Goal: Information Seeking & Learning: Learn about a topic

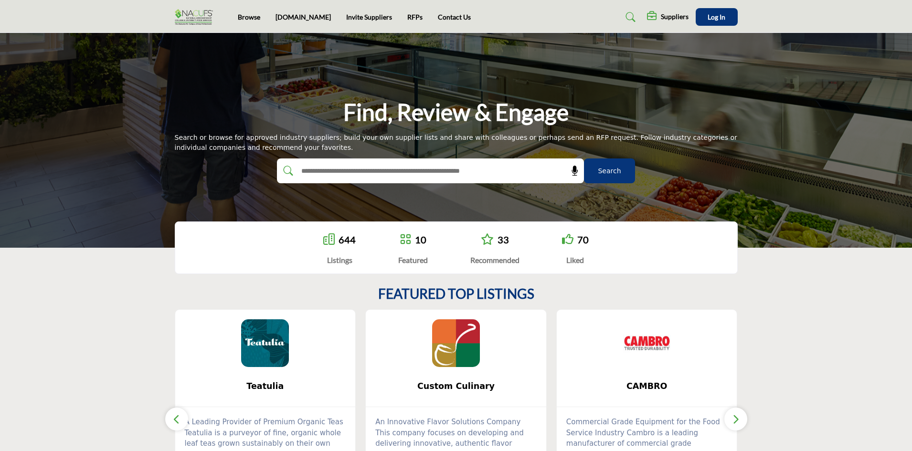
click at [333, 262] on div "Listings" at bounding box center [339, 260] width 32 height 11
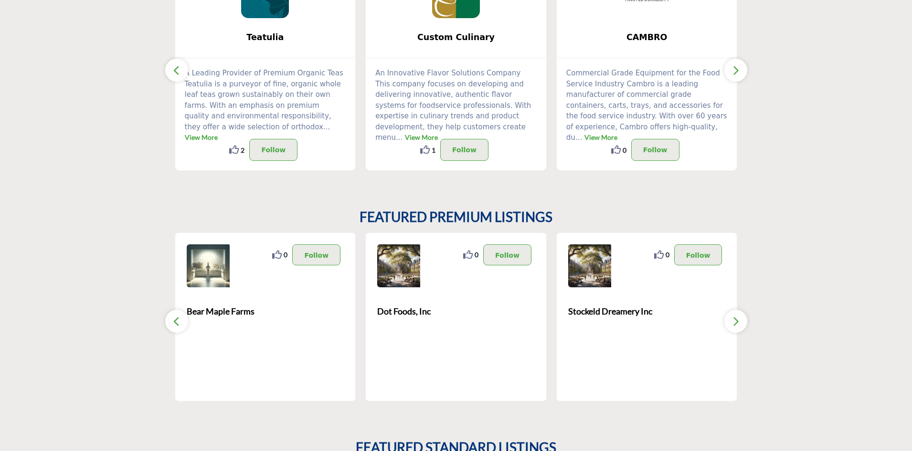
scroll to position [350, 0]
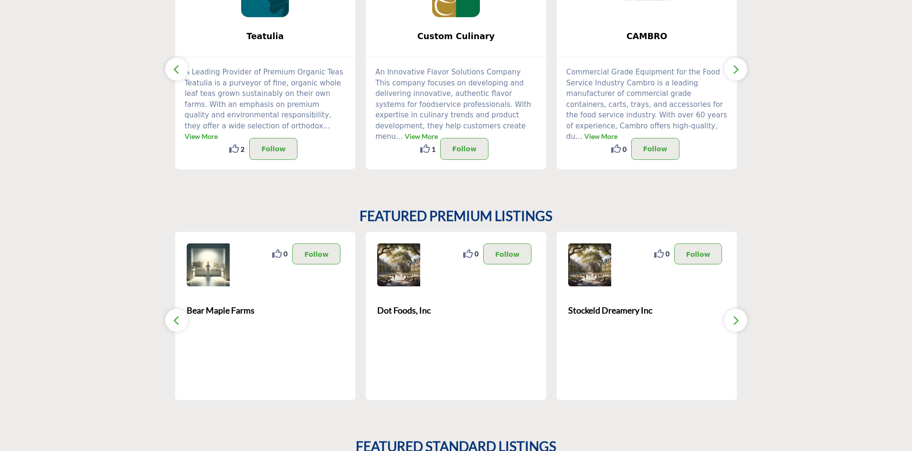
click at [836, 187] on section "FEATURED TOP LISTINGS Teatulia ... View More 2 2 ..." at bounding box center [456, 53] width 912 height 272
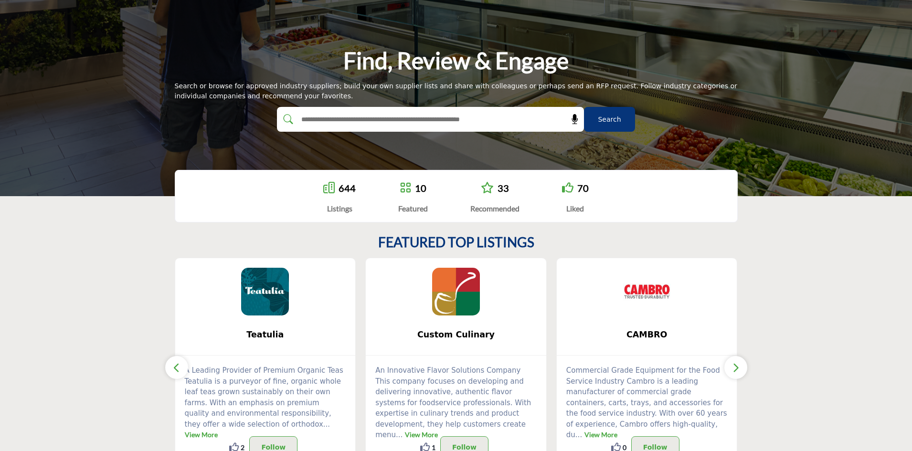
scroll to position [0, 0]
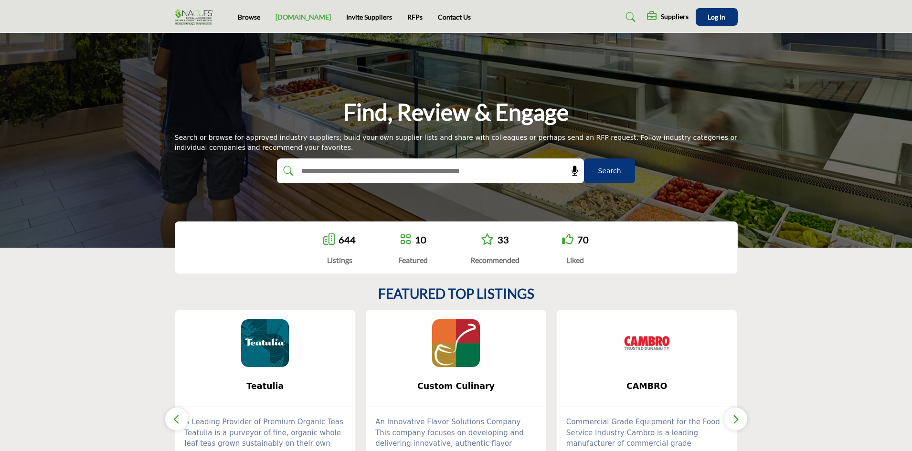
click at [288, 15] on link "[DOMAIN_NAME]" at bounding box center [303, 17] width 55 height 8
click at [248, 18] on link "Browse" at bounding box center [249, 17] width 22 height 8
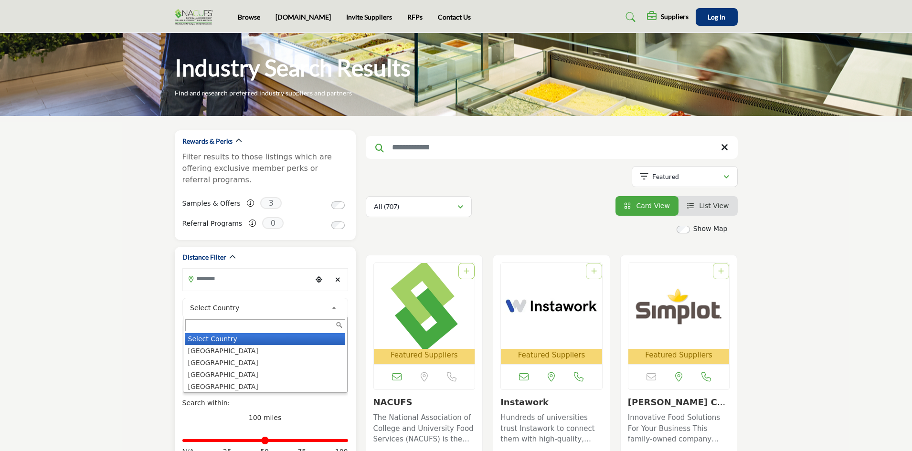
click at [245, 302] on span "Select Country" at bounding box center [259, 307] width 138 height 11
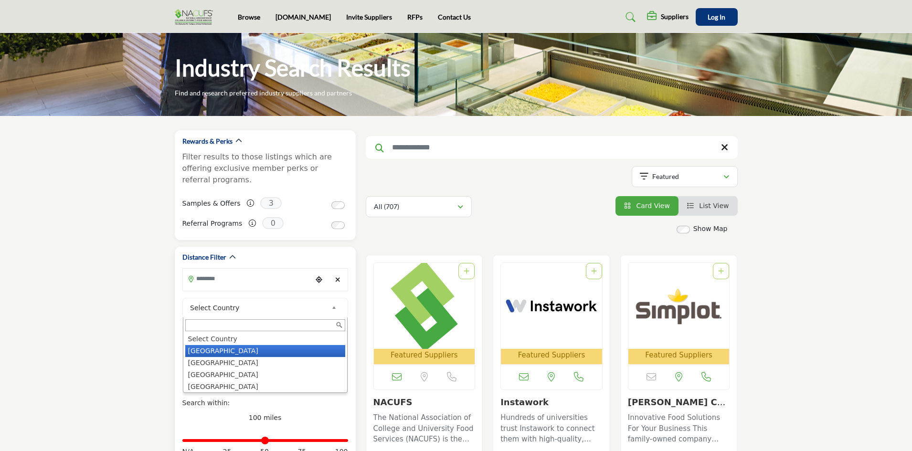
click at [231, 345] on li "[GEOGRAPHIC_DATA]" at bounding box center [265, 351] width 160 height 12
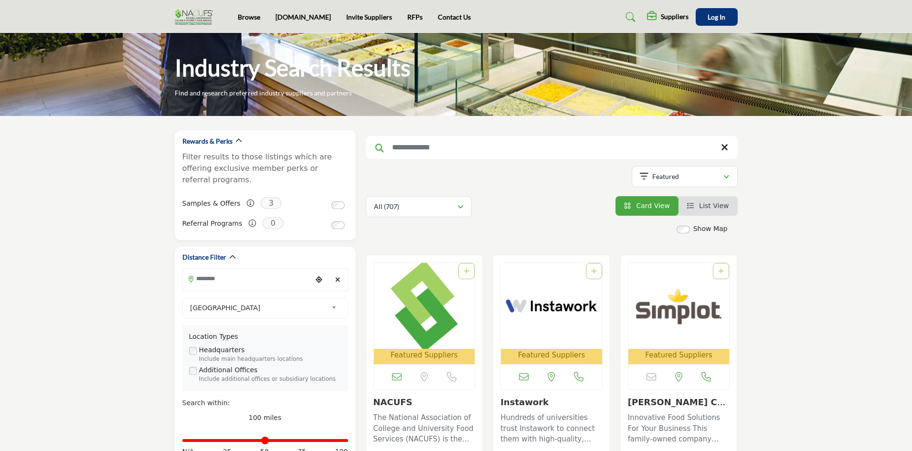
click at [246, 16] on link "Browse" at bounding box center [249, 17] width 22 height 8
click at [296, 18] on link "[DOMAIN_NAME]" at bounding box center [303, 17] width 55 height 8
click at [245, 302] on span "Select Country" at bounding box center [259, 307] width 138 height 11
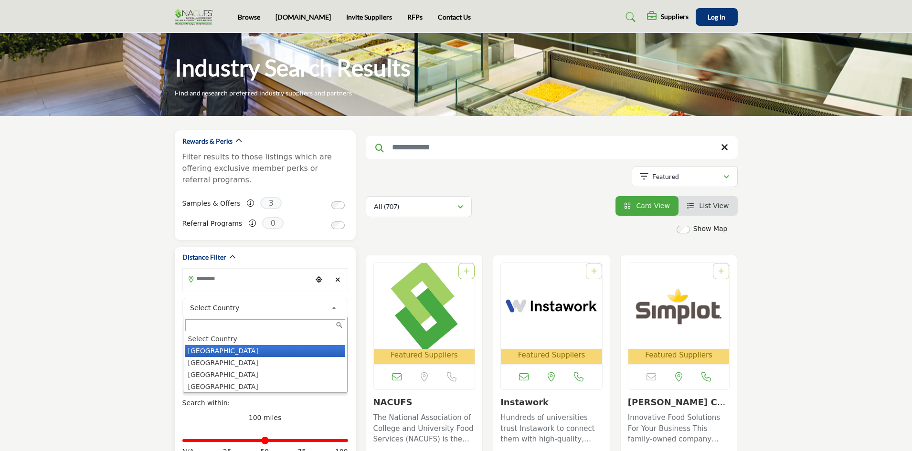
click at [229, 345] on li "United States" at bounding box center [265, 351] width 160 height 12
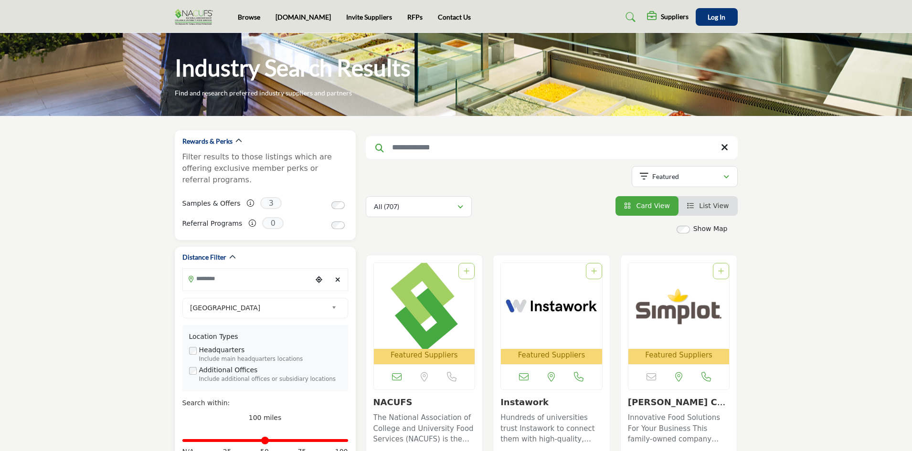
click at [257, 345] on div "Headquarters Include main headquarters locations" at bounding box center [265, 354] width 152 height 19
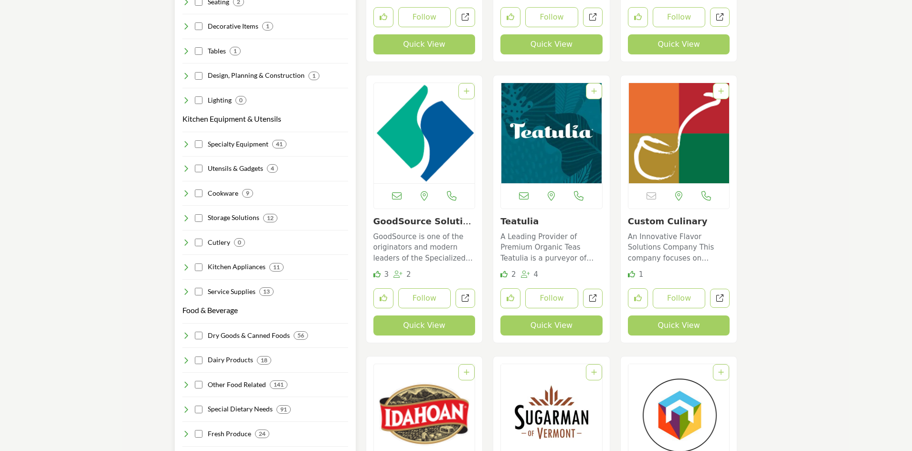
scroll to position [748, 0]
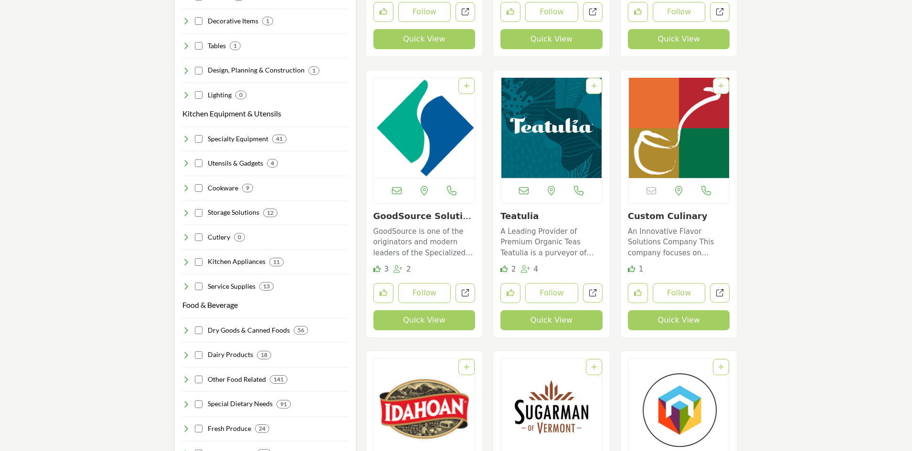
click at [204, 326] on div "Dry Goods & Canned Foods 56" at bounding box center [245, 331] width 126 height 10
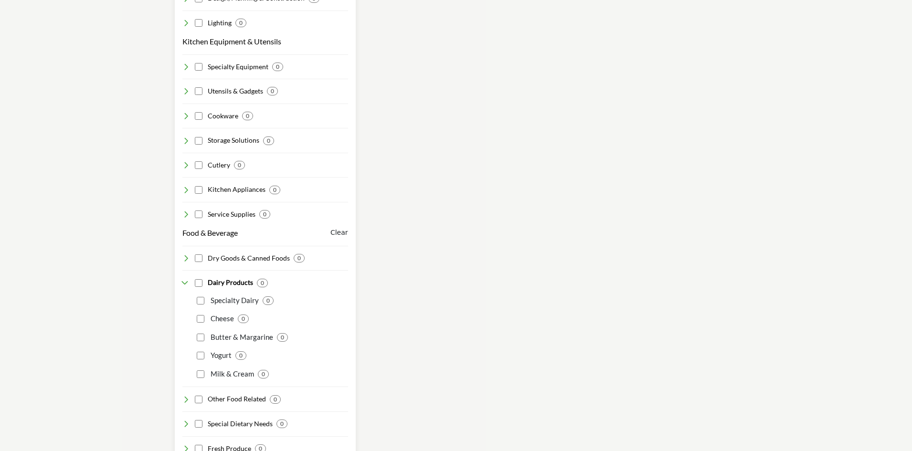
scroll to position [860, 0]
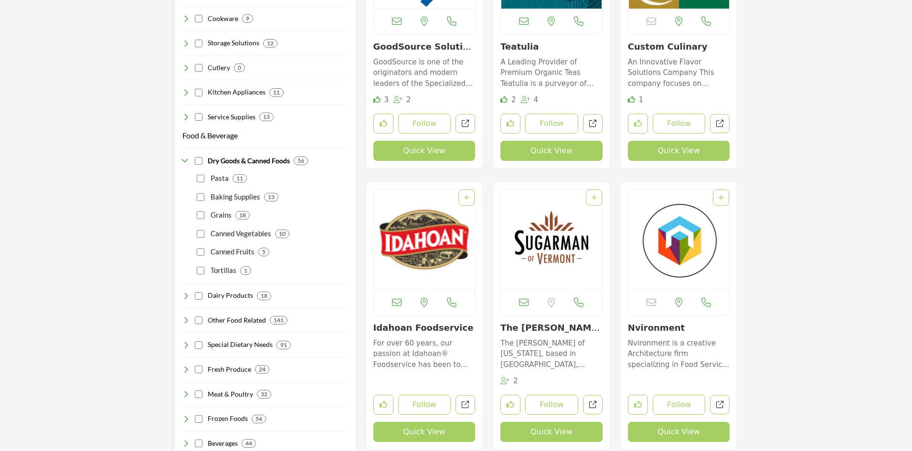
scroll to position [955, 0]
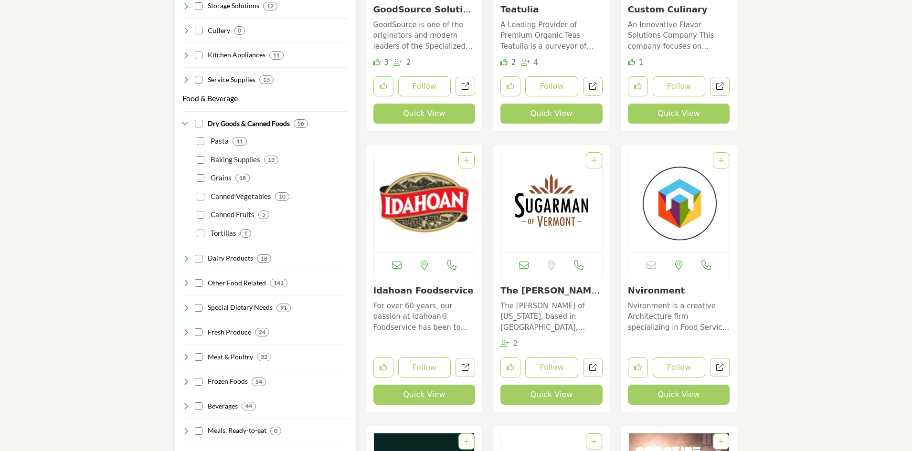
click at [186, 279] on icon at bounding box center [186, 283] width 8 height 8
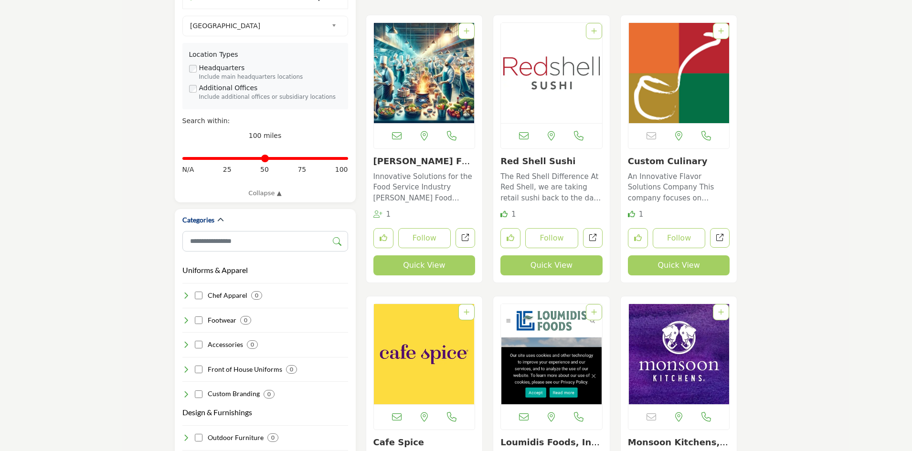
scroll to position [226, 0]
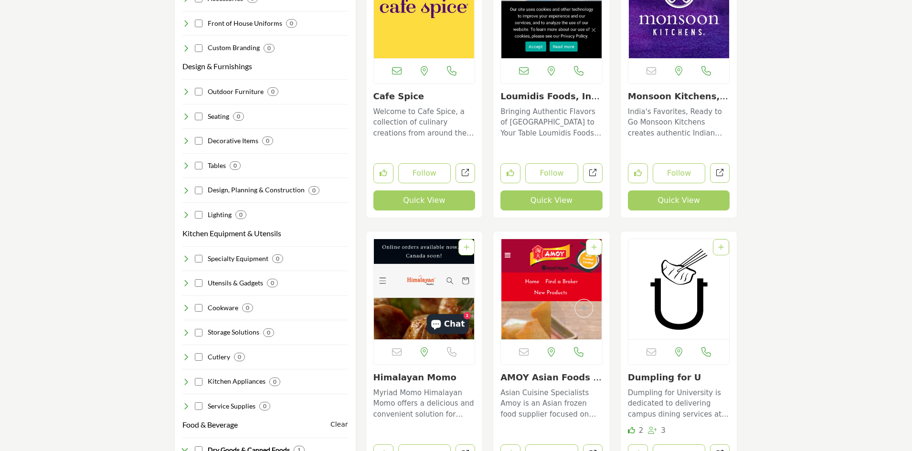
scroll to position [671, 0]
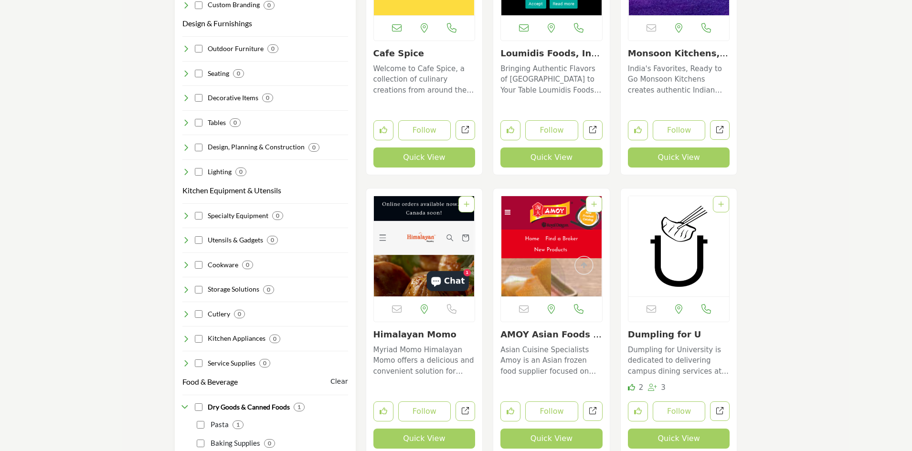
click at [402, 58] on link "Cafe Spice" at bounding box center [398, 53] width 51 height 10
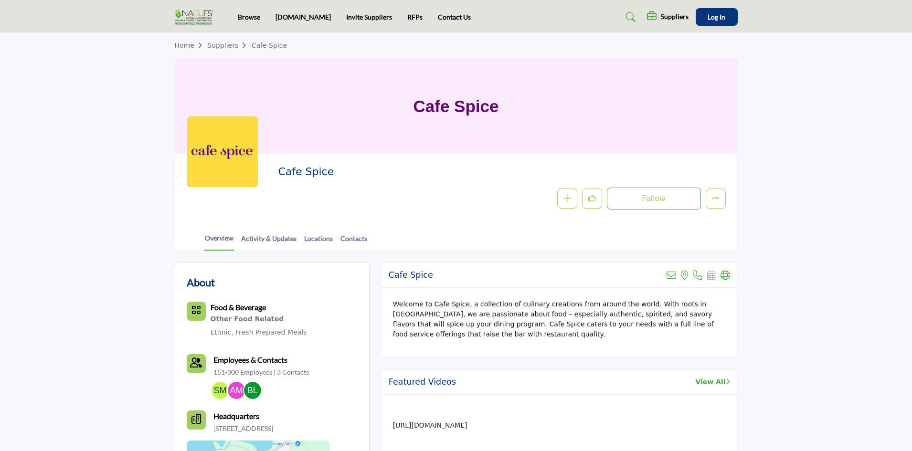
click at [223, 46] on link "Suppliers" at bounding box center [229, 46] width 44 height 8
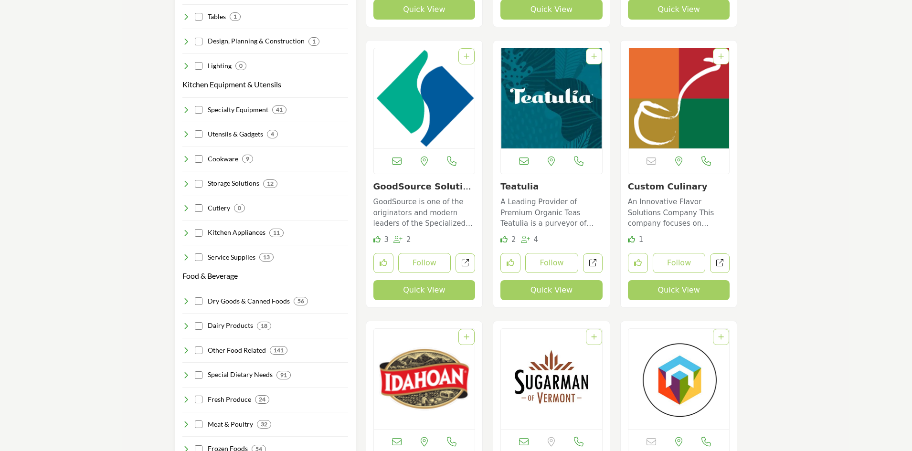
scroll to position [796, 0]
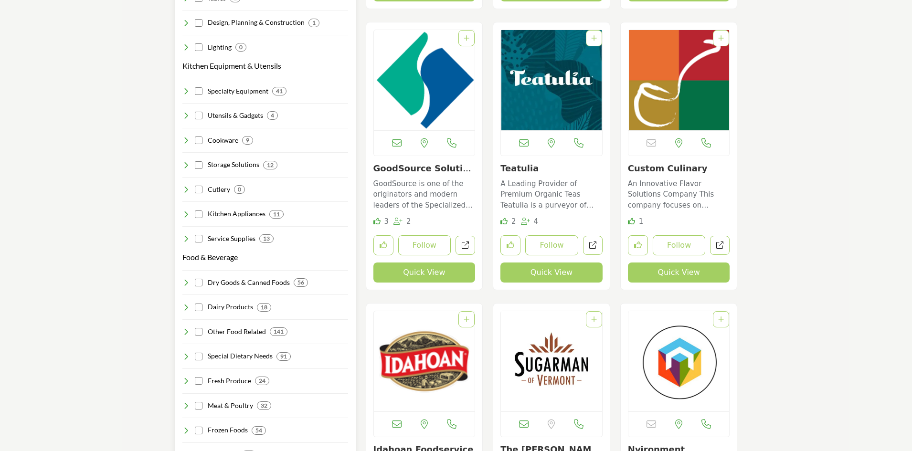
click at [189, 328] on icon at bounding box center [186, 332] width 8 height 8
click at [199, 337] on div "Ethnic 44" at bounding box center [272, 346] width 152 height 19
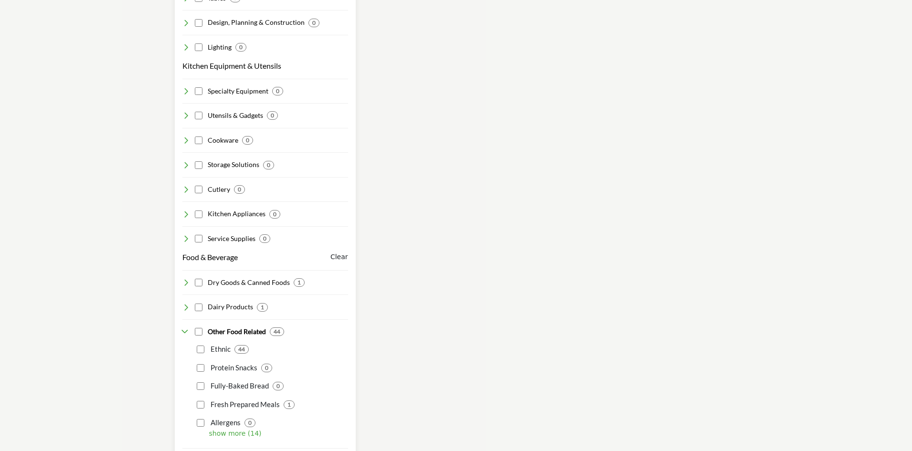
click at [246, 429] on p "show more (14)" at bounding box center [278, 434] width 139 height 10
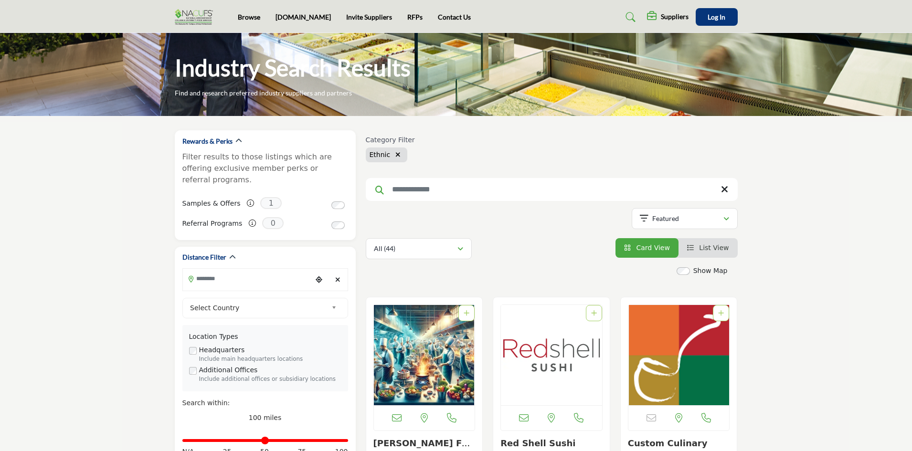
click at [437, 192] on input "Search Keyword" at bounding box center [552, 189] width 372 height 23
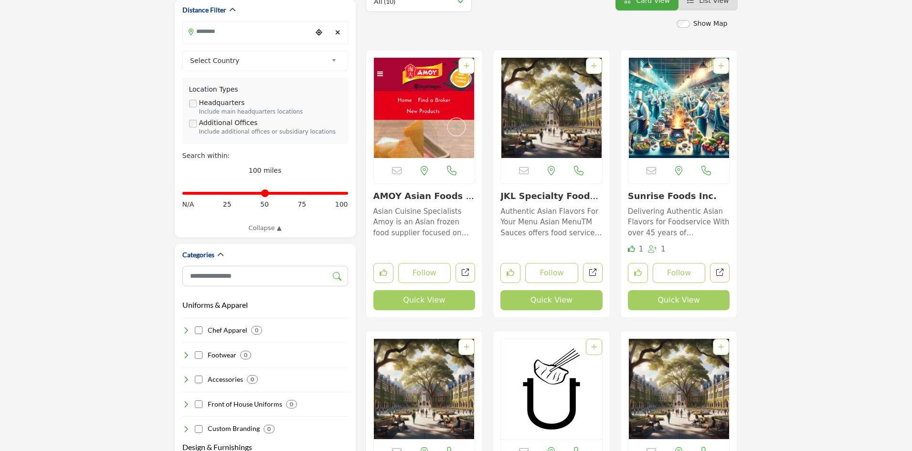
scroll to position [255, 0]
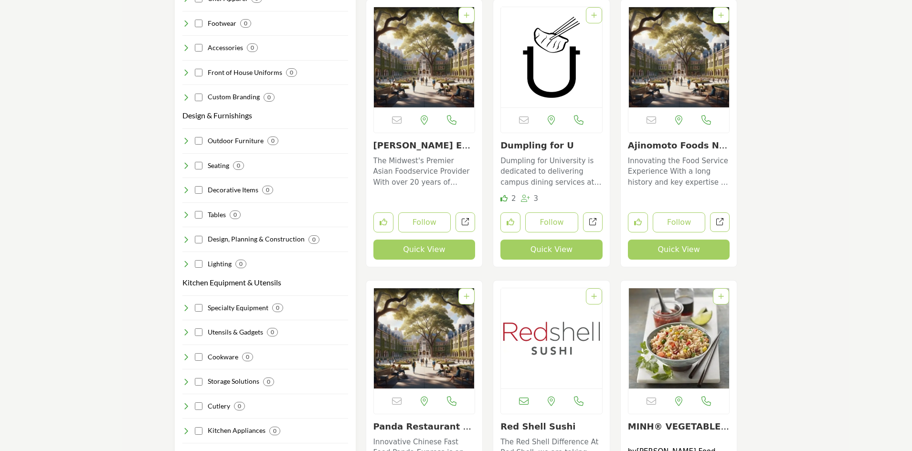
scroll to position [589, 0]
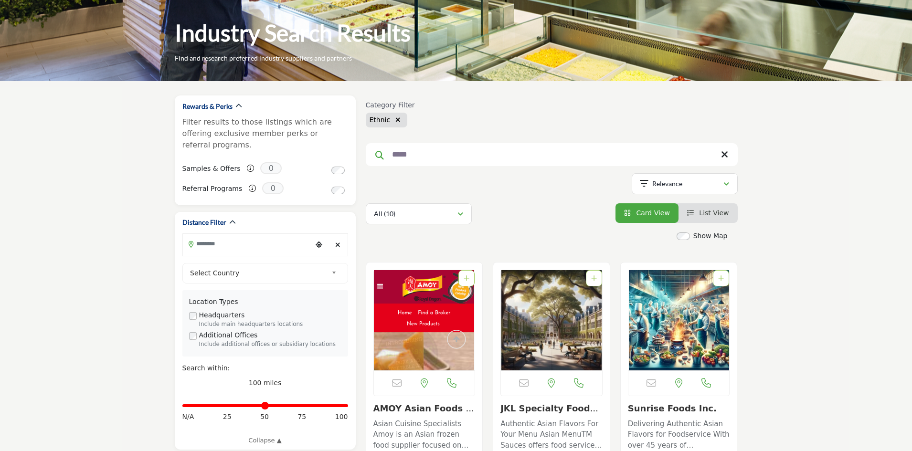
scroll to position [0, 0]
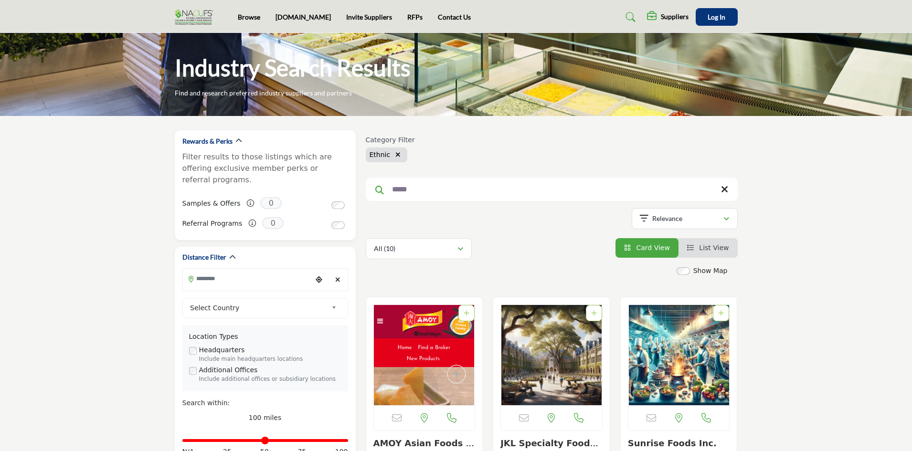
click at [404, 189] on input "*****" at bounding box center [552, 189] width 372 height 23
type input "*********"
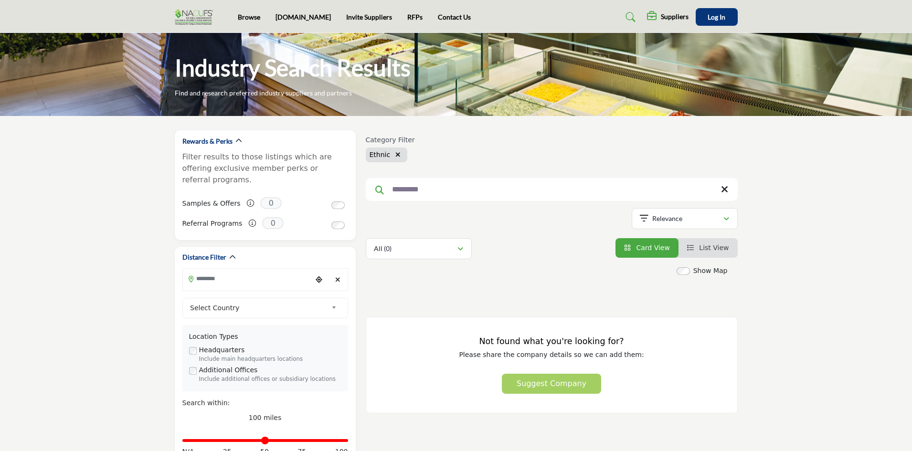
click at [395, 154] on icon "button" at bounding box center [397, 154] width 5 height 7
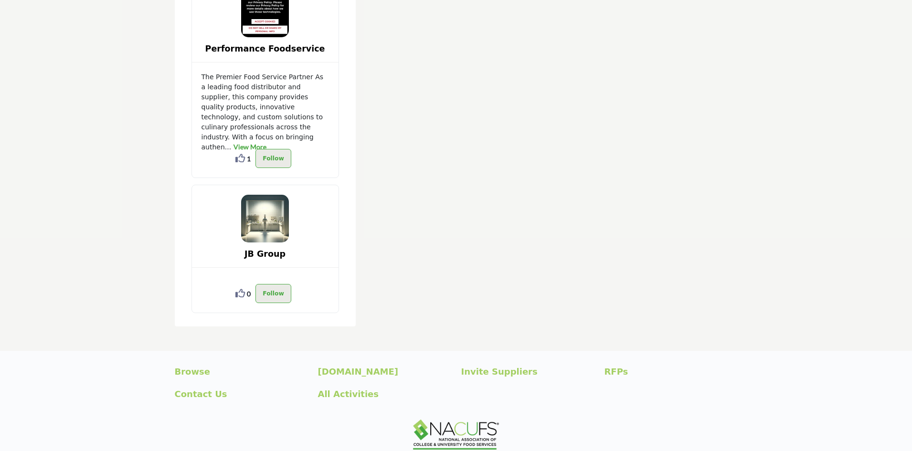
scroll to position [2477, 0]
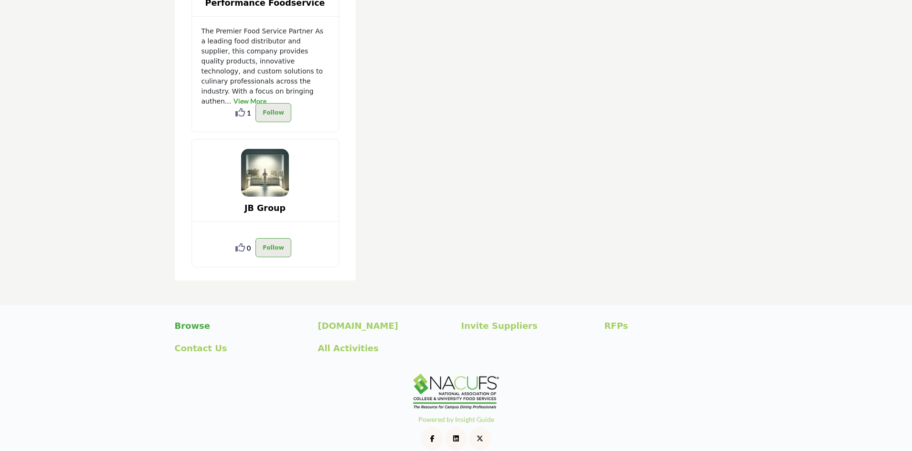
click at [183, 319] on p "Browse" at bounding box center [241, 325] width 133 height 13
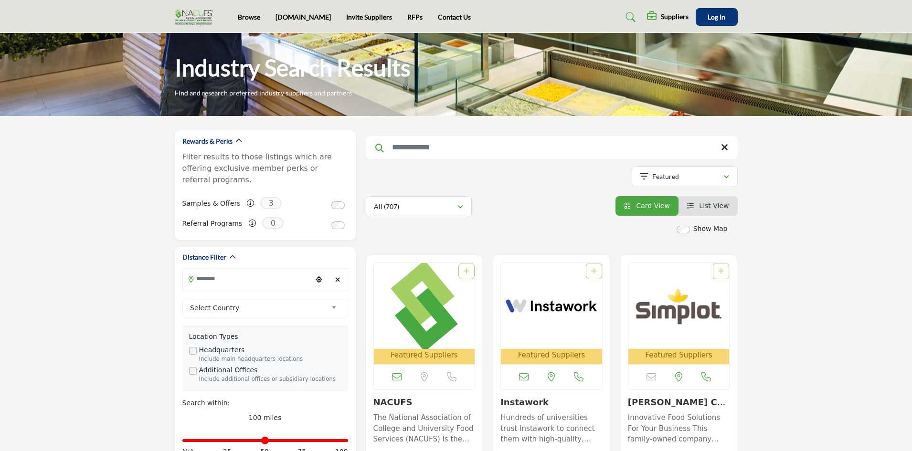
click at [466, 145] on input "Search Keyword" at bounding box center [552, 147] width 372 height 23
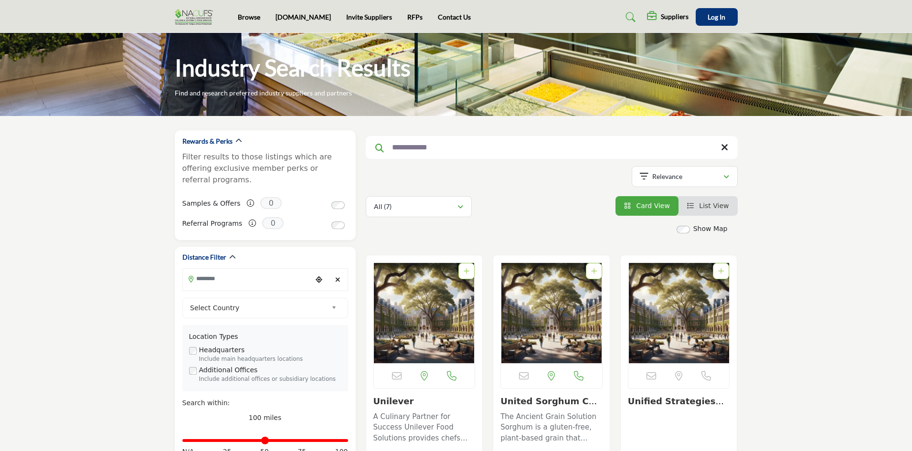
type input "**********"
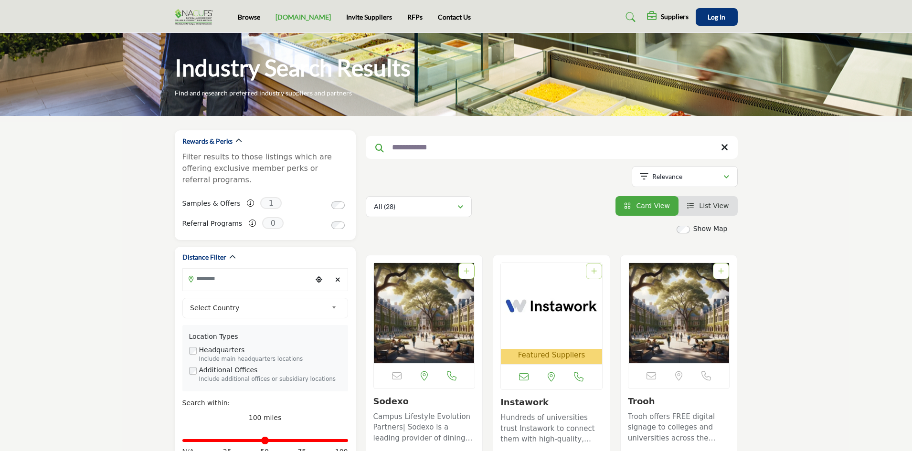
click at [283, 15] on link "[DOMAIN_NAME]" at bounding box center [303, 17] width 55 height 8
